Goal: Task Accomplishment & Management: Understand process/instructions

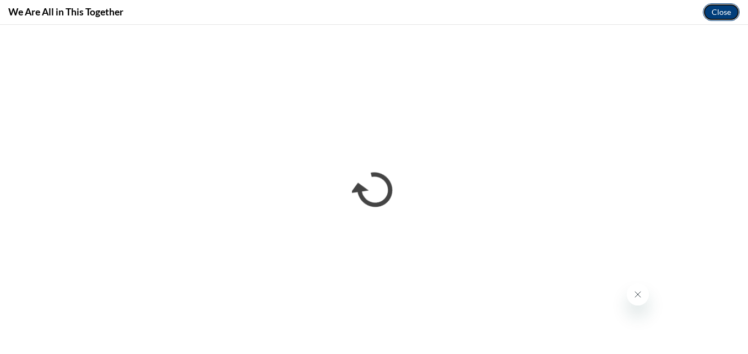
click at [714, 18] on button "Close" at bounding box center [721, 12] width 37 height 18
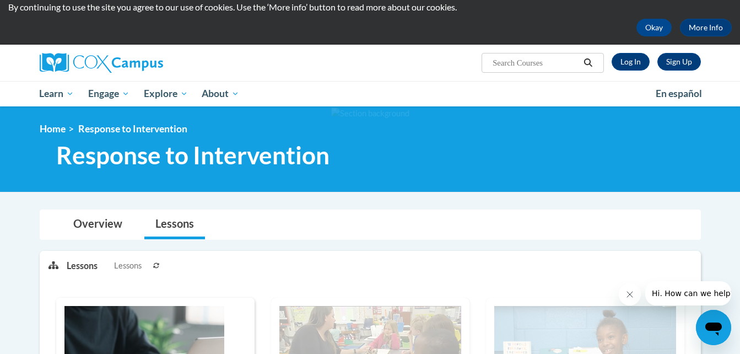
scroll to position [29, 0]
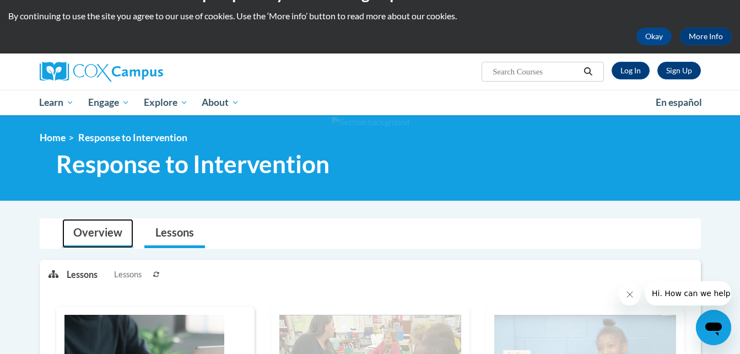
click at [101, 232] on link "Overview" at bounding box center [97, 233] width 71 height 29
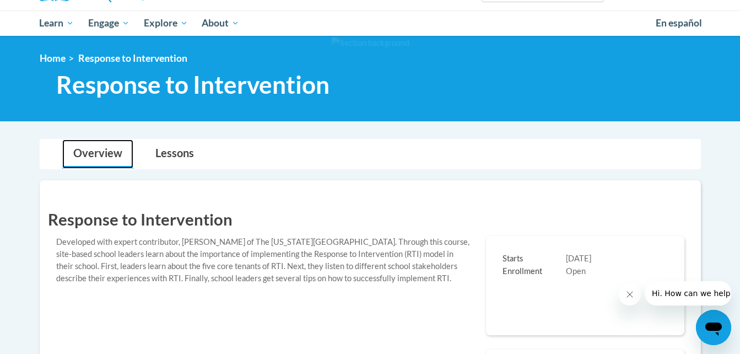
scroll to position [114, 0]
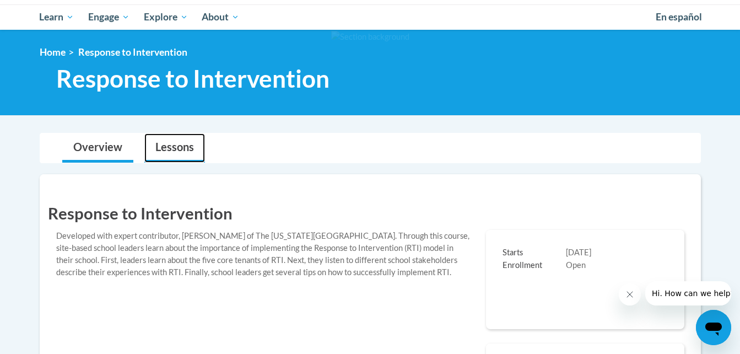
click at [171, 147] on link "Lessons" at bounding box center [174, 147] width 61 height 29
click at [111, 151] on link "Overview" at bounding box center [97, 147] width 71 height 29
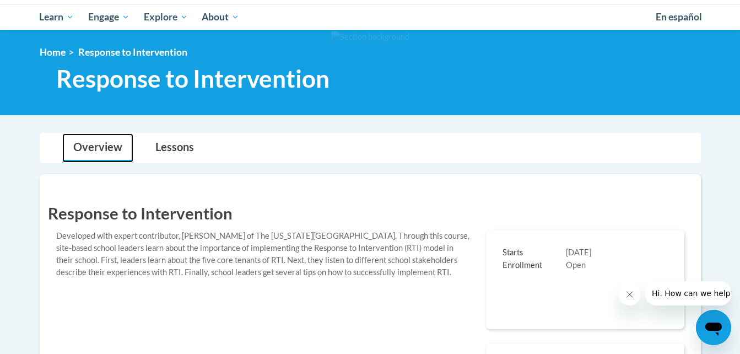
scroll to position [0, 0]
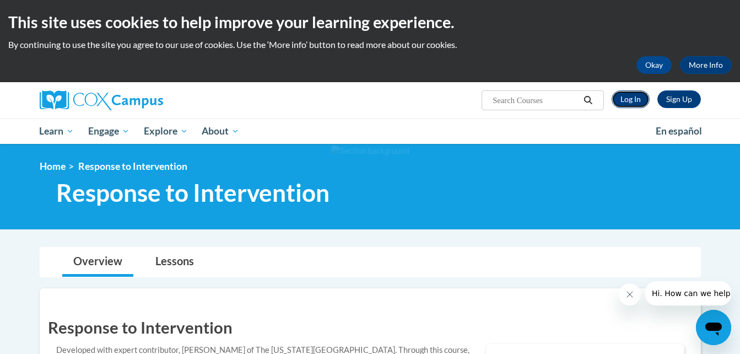
click at [630, 97] on link "Log In" at bounding box center [630, 99] width 38 height 18
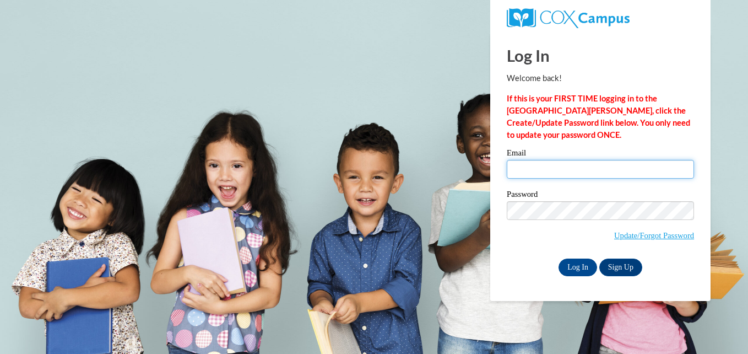
click at [556, 175] on input "Email" at bounding box center [600, 169] width 187 height 19
type input "abbrew3056@ung.edu"
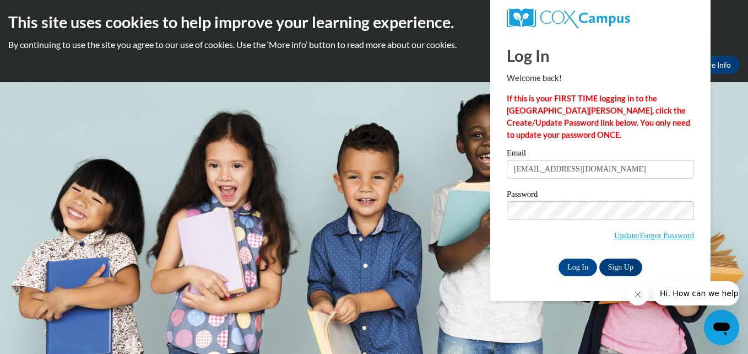
click at [491, 239] on div "Log In Welcome back! If this is your FIRST TIME logging in to the NEW Cox Campu…" at bounding box center [600, 167] width 237 height 268
click at [579, 264] on input "Log In" at bounding box center [578, 267] width 39 height 18
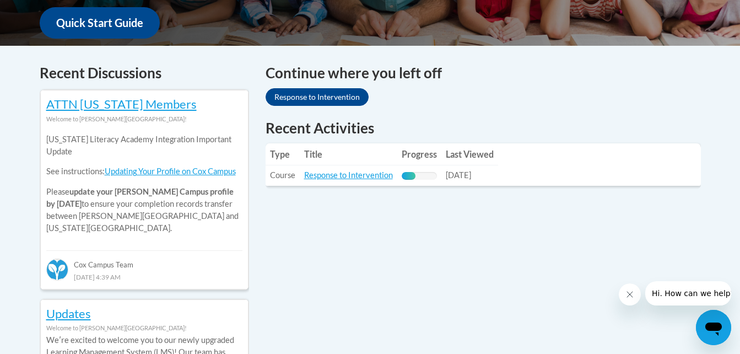
scroll to position [424, 0]
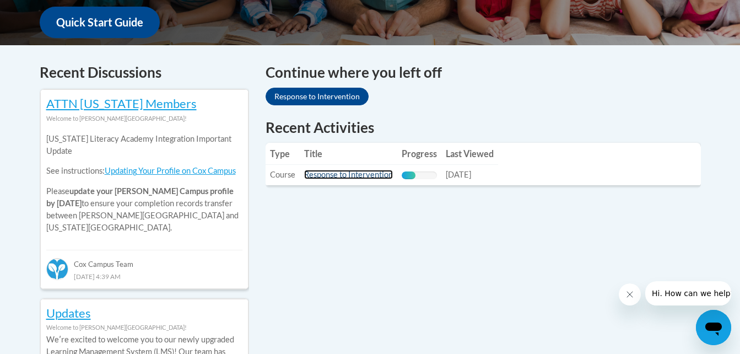
click at [346, 174] on link "Response to Intervention" at bounding box center [348, 174] width 89 height 9
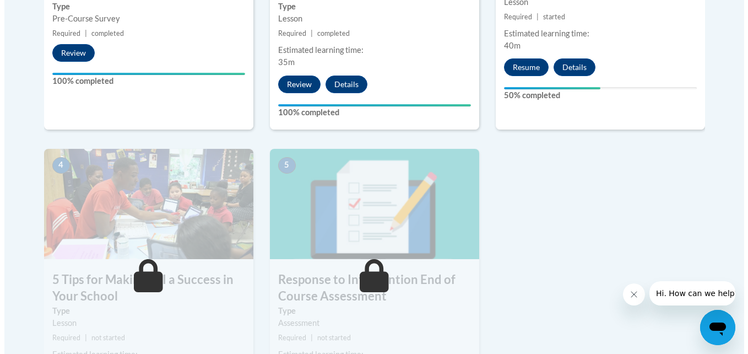
scroll to position [526, 0]
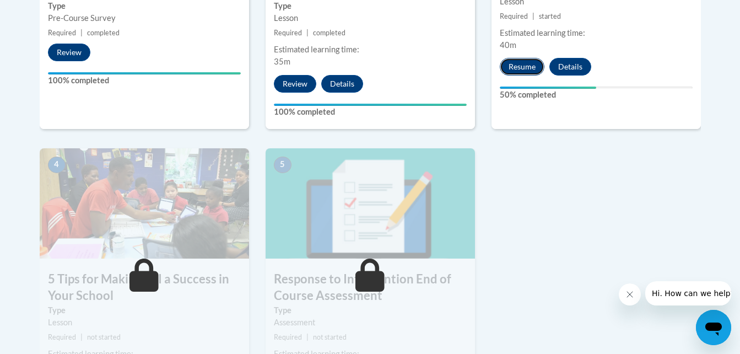
click at [517, 71] on button "Resume" at bounding box center [522, 67] width 45 height 18
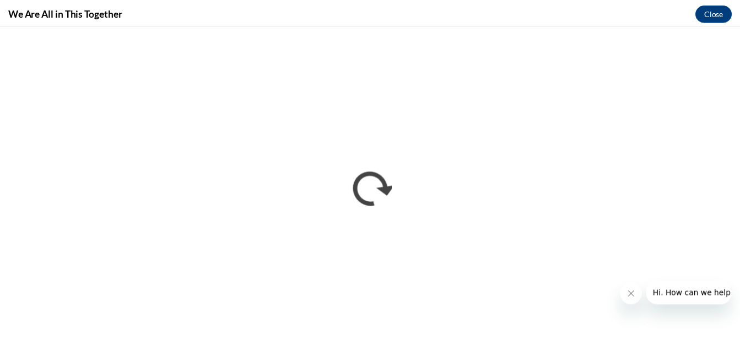
scroll to position [0, 0]
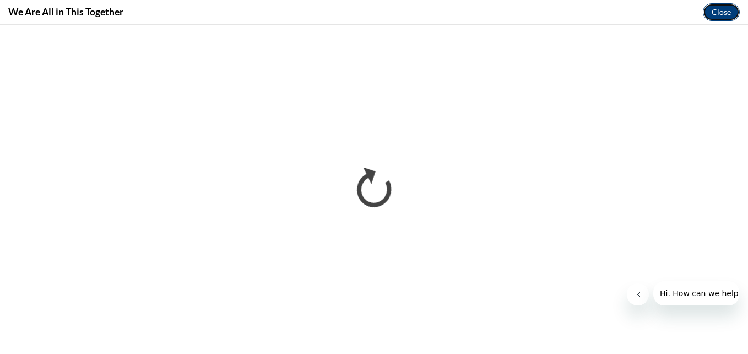
click at [722, 10] on button "Close" at bounding box center [721, 12] width 37 height 18
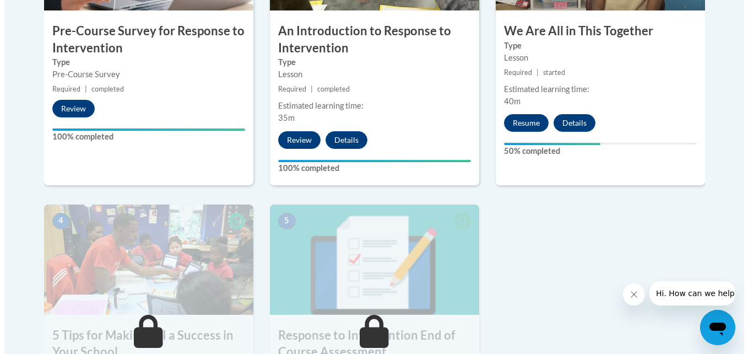
scroll to position [470, 0]
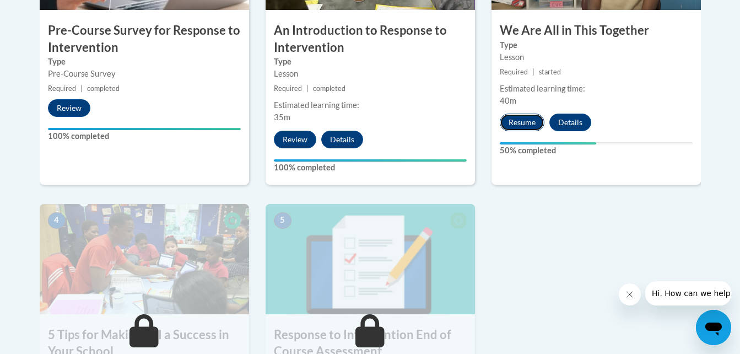
click at [525, 124] on button "Resume" at bounding box center [522, 122] width 45 height 18
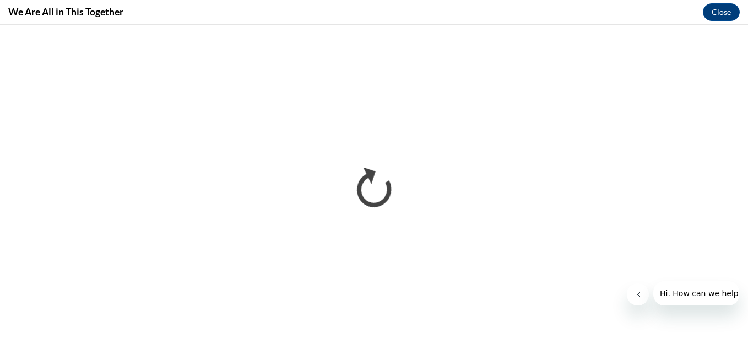
scroll to position [0, 0]
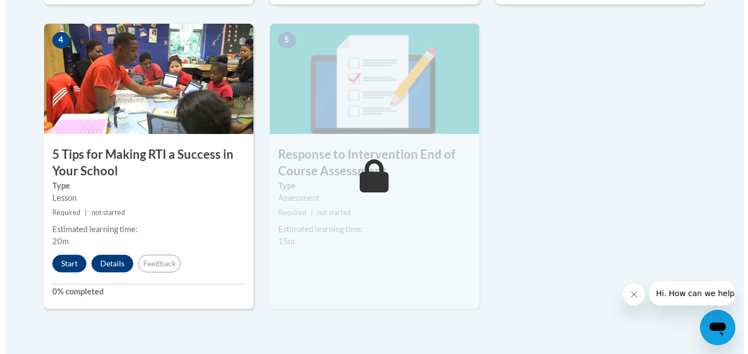
scroll to position [653, 0]
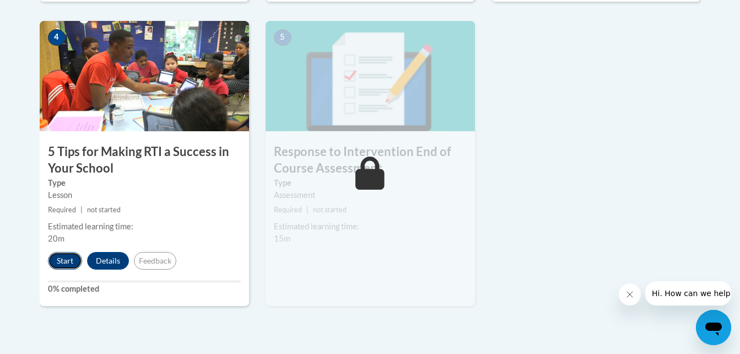
click at [61, 265] on button "Start" at bounding box center [65, 261] width 34 height 18
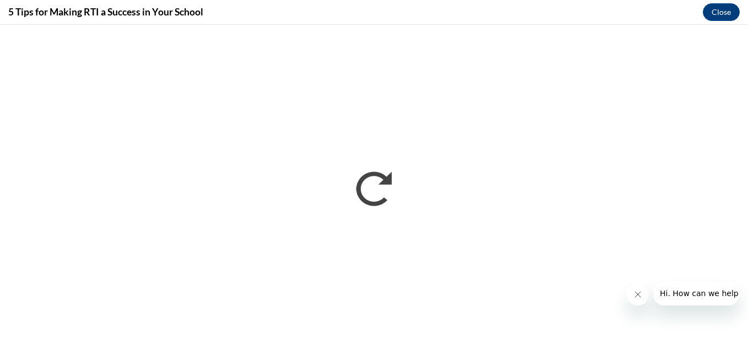
scroll to position [0, 0]
